Goal: Task Accomplishment & Management: Manage account settings

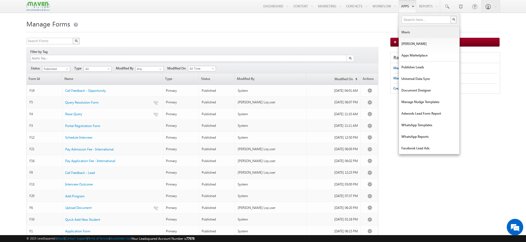
click at [412, 34] on link "Mavis" at bounding box center [429, 32] width 61 height 12
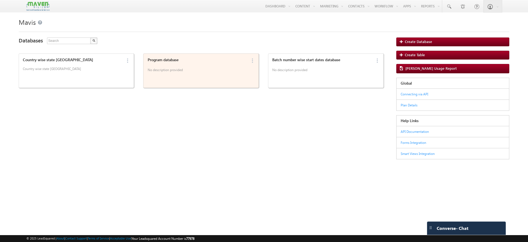
click at [206, 73] on p "No description provided" at bounding box center [197, 71] width 99 height 8
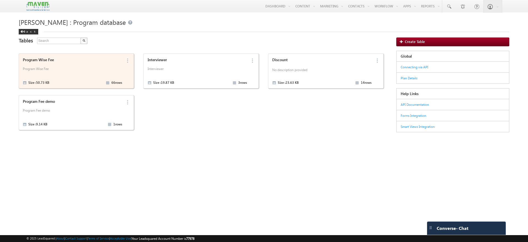
click at [77, 67] on p "Program Wise Fee" at bounding box center [72, 71] width 99 height 8
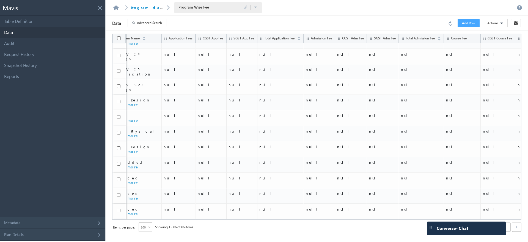
scroll to position [832, 199]
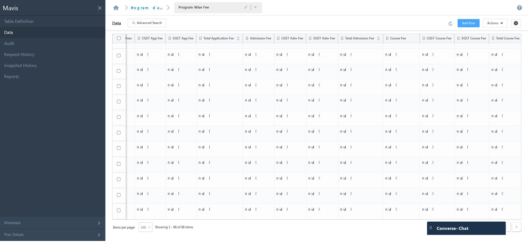
click at [121, 224] on input "checkbox" at bounding box center [119, 226] width 4 height 4
checkbox input "true"
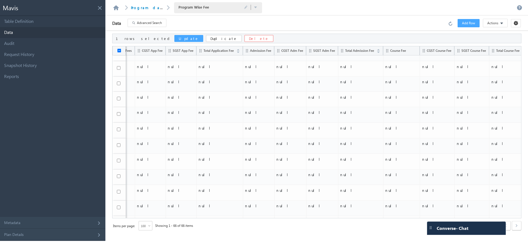
click at [174, 37] on button "Update" at bounding box center [188, 38] width 29 height 7
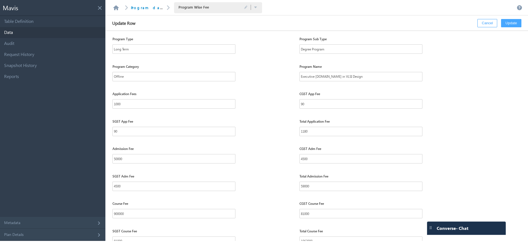
scroll to position [42, 0]
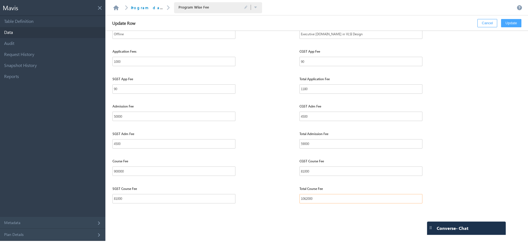
click at [326, 200] on input "1062000" at bounding box center [361, 198] width 123 height 9
type input "1"
type input "590000"
click at [517, 23] on button "Update" at bounding box center [511, 23] width 20 height 8
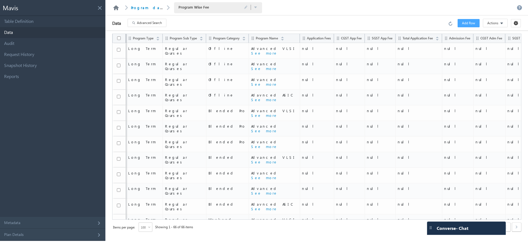
click at [114, 7] on link at bounding box center [116, 7] width 7 height 5
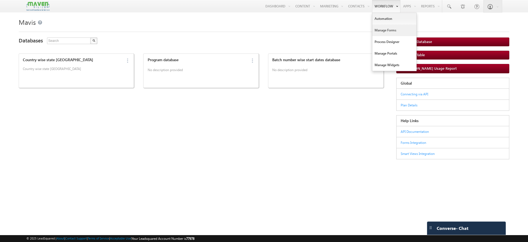
click at [390, 28] on link "Manage Forms" at bounding box center [395, 30] width 44 height 12
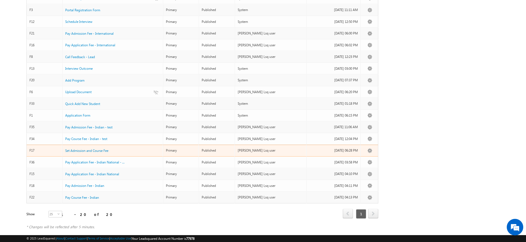
scroll to position [116, 0]
click at [95, 148] on span "Set Admission and Course Fee" at bounding box center [86, 150] width 43 height 4
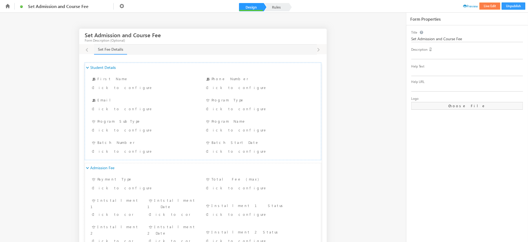
click at [485, 6] on button "Live Edit" at bounding box center [490, 5] width 21 height 7
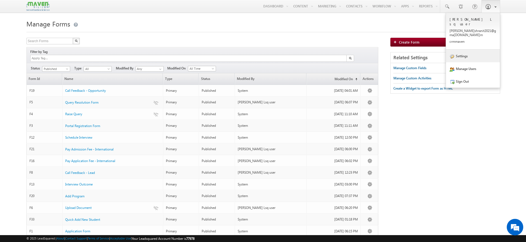
click at [464, 50] on link "Settings" at bounding box center [473, 56] width 54 height 13
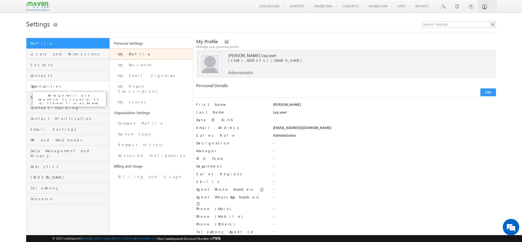
click at [64, 85] on span "Opportunities" at bounding box center [70, 86] width 78 height 5
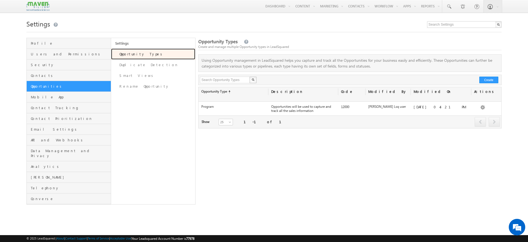
click at [166, 53] on link "Opportunity Types" at bounding box center [153, 53] width 84 height 11
click at [476, 111] on link "Edit" at bounding box center [466, 110] width 33 height 7
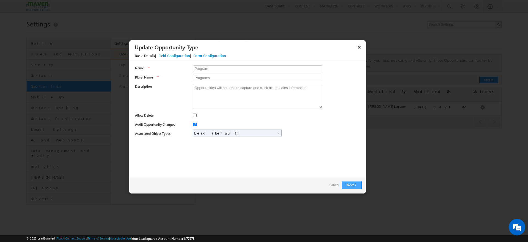
click at [343, 183] on button "Next" at bounding box center [352, 185] width 20 height 8
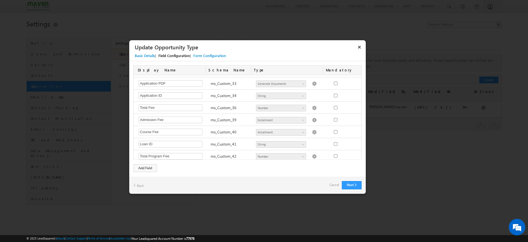
scroll to position [374, 0]
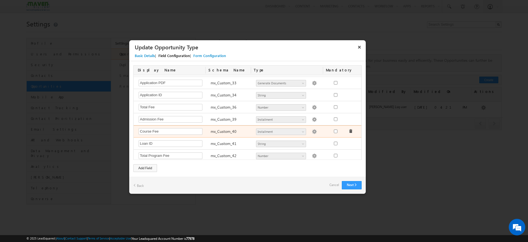
click at [312, 132] on img at bounding box center [314, 131] width 5 height 5
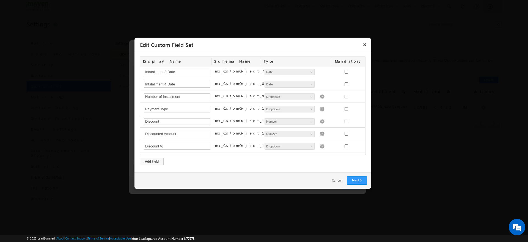
scroll to position [75, 0]
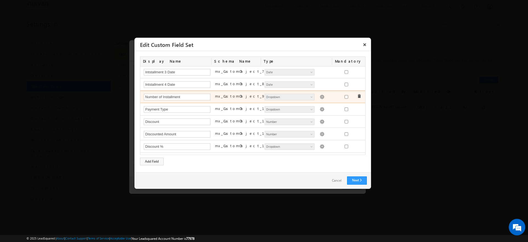
click at [320, 96] on img at bounding box center [322, 96] width 5 height 5
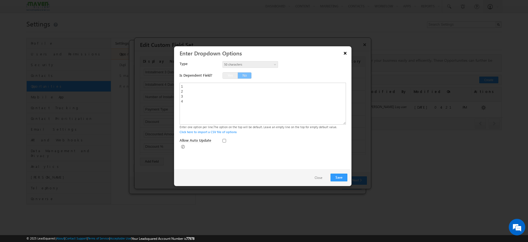
click at [344, 53] on button "×" at bounding box center [345, 53] width 9 height 10
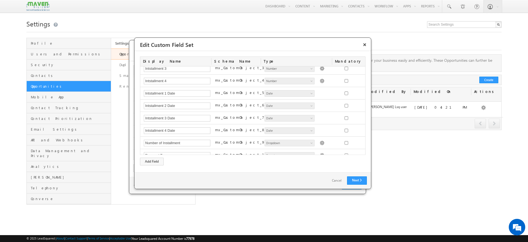
scroll to position [28, 0]
click at [336, 180] on link "Cancel" at bounding box center [337, 180] width 21 height 8
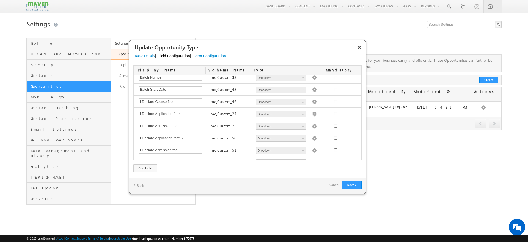
scroll to position [593, 0]
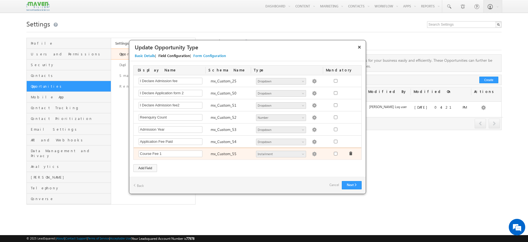
click at [312, 155] on img at bounding box center [314, 153] width 5 height 5
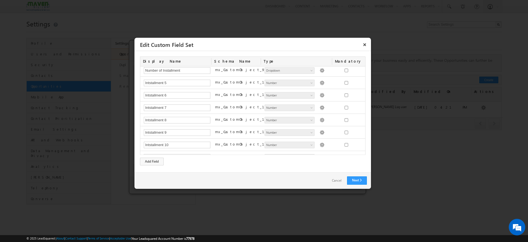
scroll to position [0, 0]
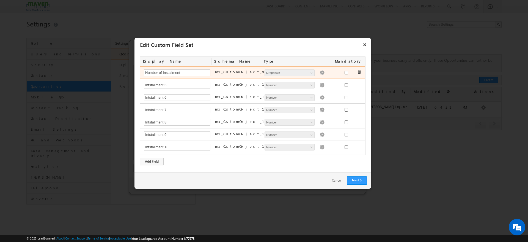
click at [320, 74] on img at bounding box center [322, 72] width 5 height 5
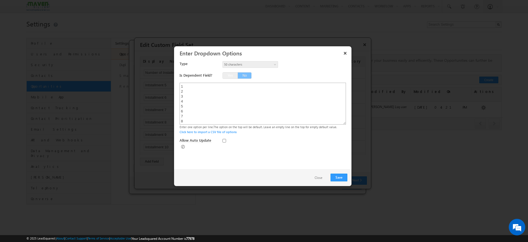
scroll to position [15, 0]
click at [344, 53] on button "×" at bounding box center [345, 53] width 9 height 10
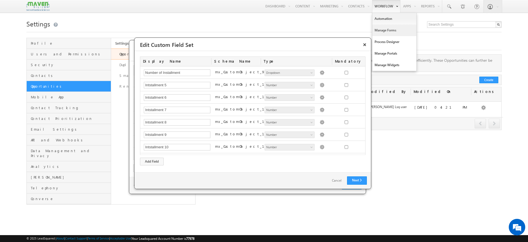
click at [380, 29] on link "Manage Forms" at bounding box center [395, 30] width 44 height 12
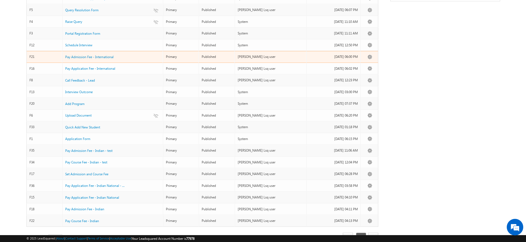
scroll to position [100, 0]
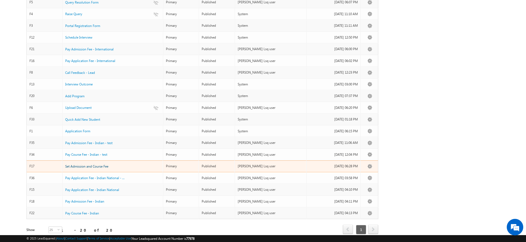
click at [96, 164] on span "Set Admission and Course Fee" at bounding box center [86, 166] width 43 height 4
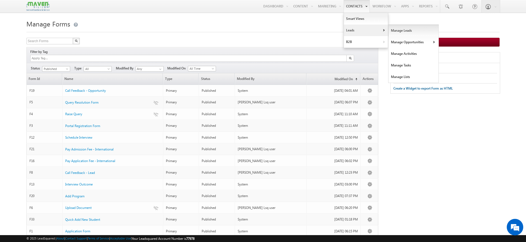
click at [391, 30] on link "Manage Leads" at bounding box center [413, 31] width 50 height 12
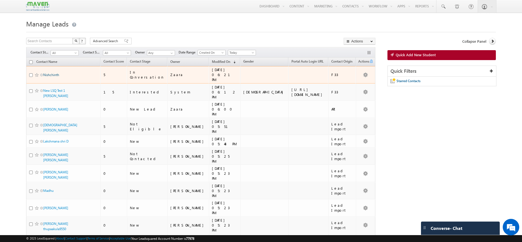
click at [53, 74] on link "Nishchinth" at bounding box center [51, 75] width 16 height 4
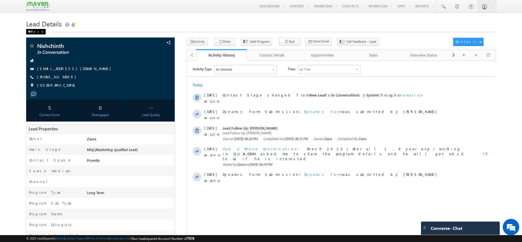
click at [29, 32] on span at bounding box center [29, 31] width 3 height 3
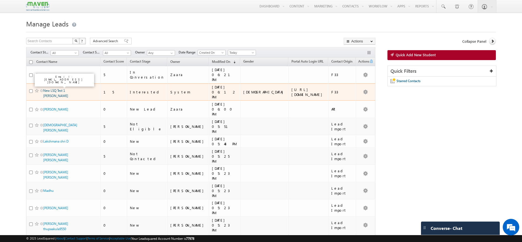
click at [56, 88] on link "New LSQ Test 1 [PERSON_NAME]" at bounding box center [55, 92] width 25 height 9
